Goal: Information Seeking & Learning: Learn about a topic

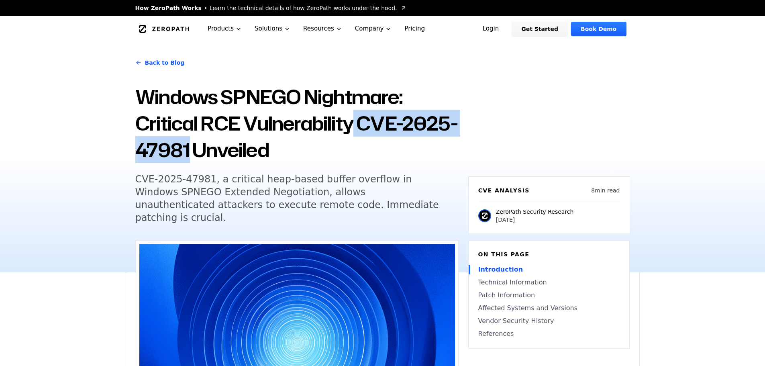
drag, startPoint x: 357, startPoint y: 126, endPoint x: 243, endPoint y: 149, distance: 117.0
click at [243, 149] on h1 "Windows SPNEGO Nightmare: Critical RCE Vulnerability CVE-2025-47981 Unveiled" at bounding box center [296, 123] width 323 height 79
copy h1 "CVE-2025-47981"
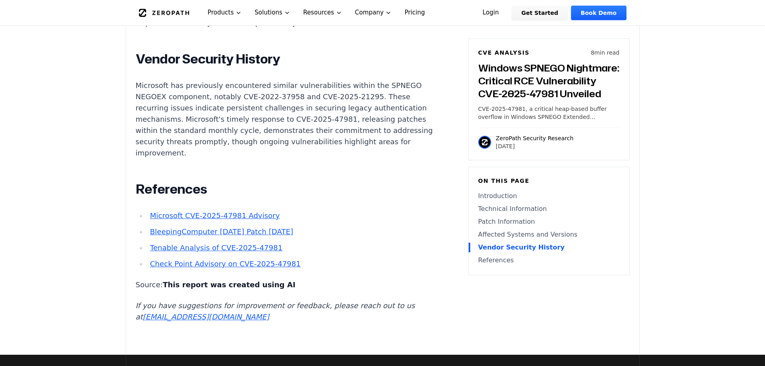
scroll to position [1245, 0]
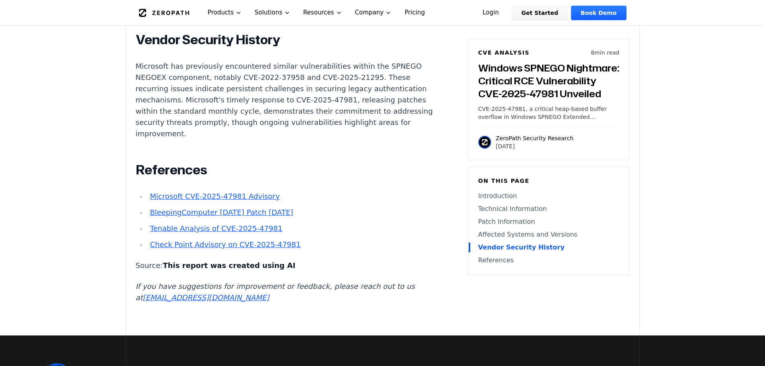
click at [241, 224] on link "Tenable Analysis of CVE-2025-47981" at bounding box center [216, 228] width 132 height 8
